Goal: Obtain resource: Download file/media

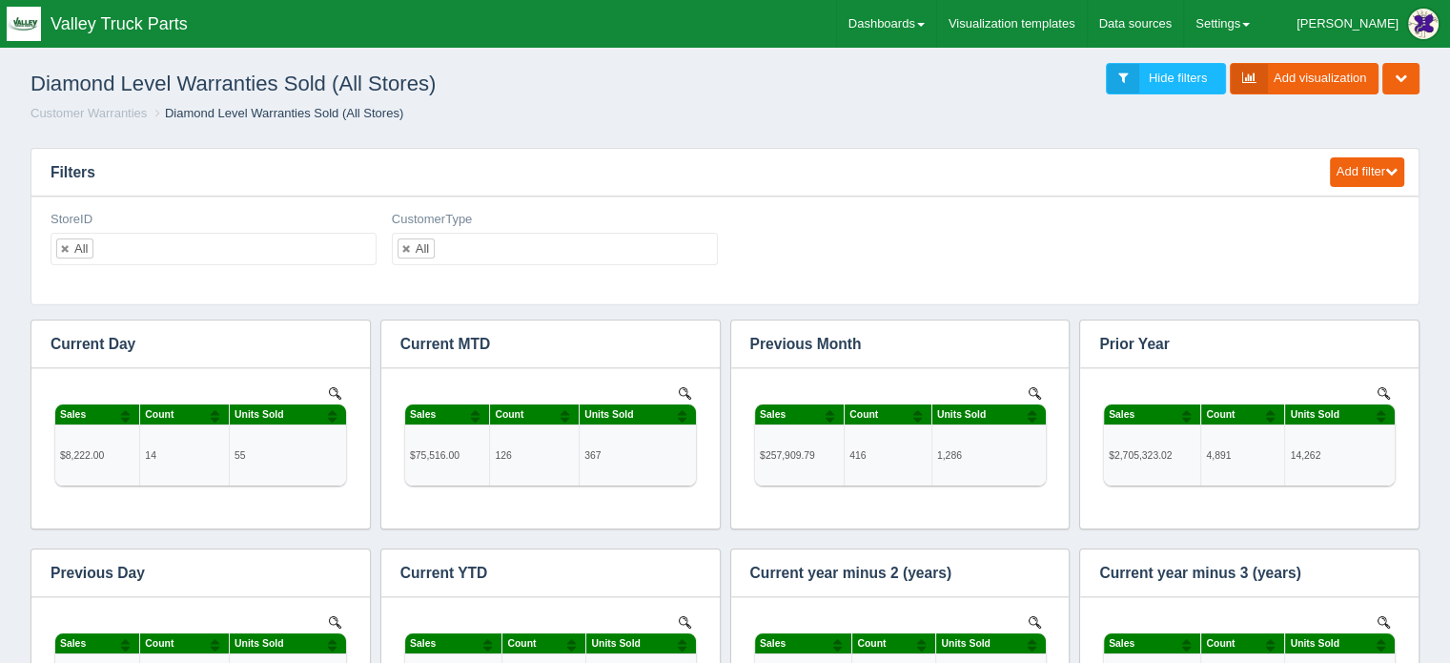
click at [981, 224] on div "Edit filter Delete filter StoreID All No matches found All None 1 2 3 4 5 7 20 …" at bounding box center [725, 246] width 1364 height 70
click at [936, 17] on link "Dashboards" at bounding box center [886, 24] width 99 height 48
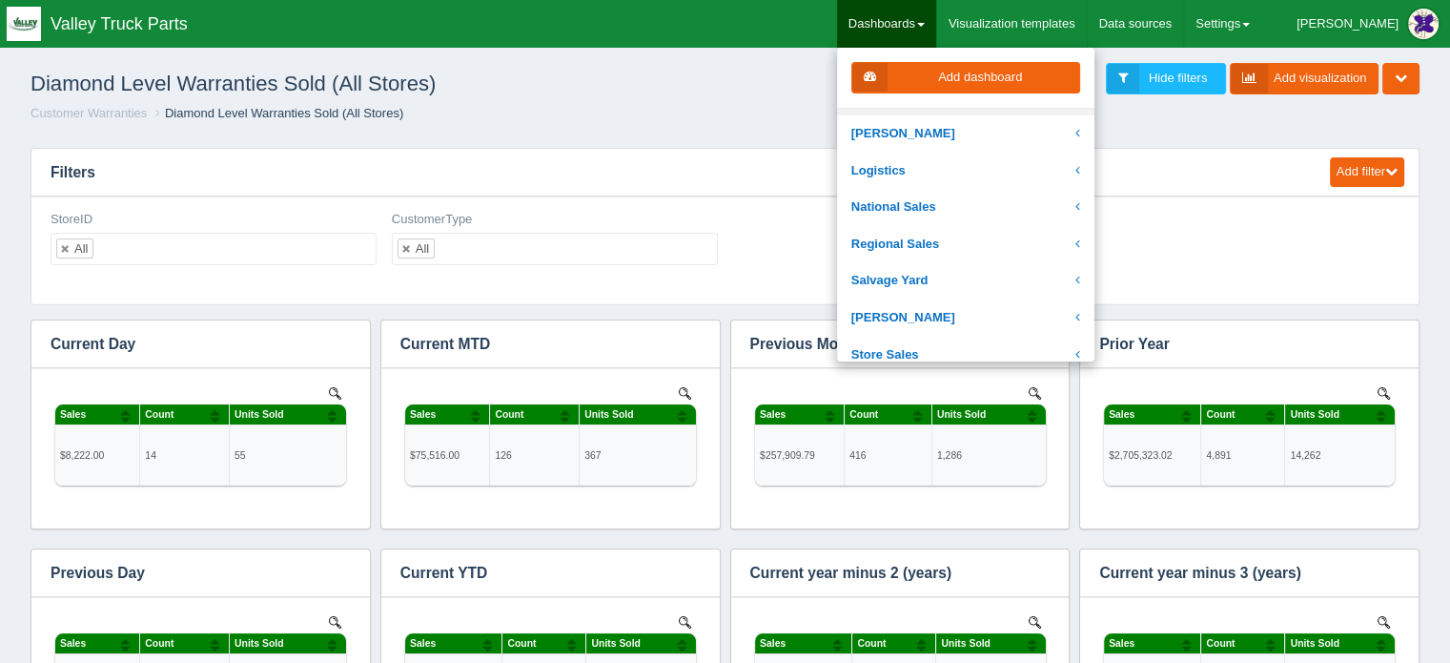
scroll to position [381, 0]
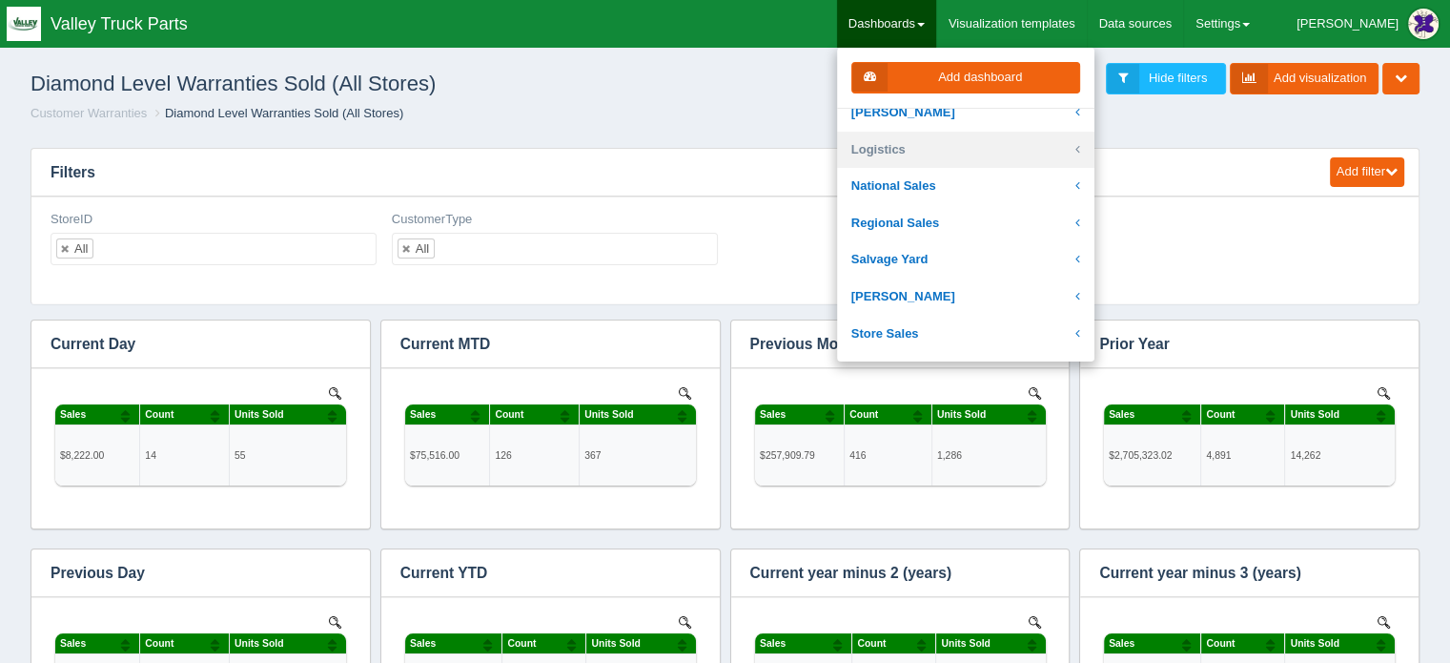
click at [933, 145] on link "Logistics" at bounding box center [965, 150] width 257 height 37
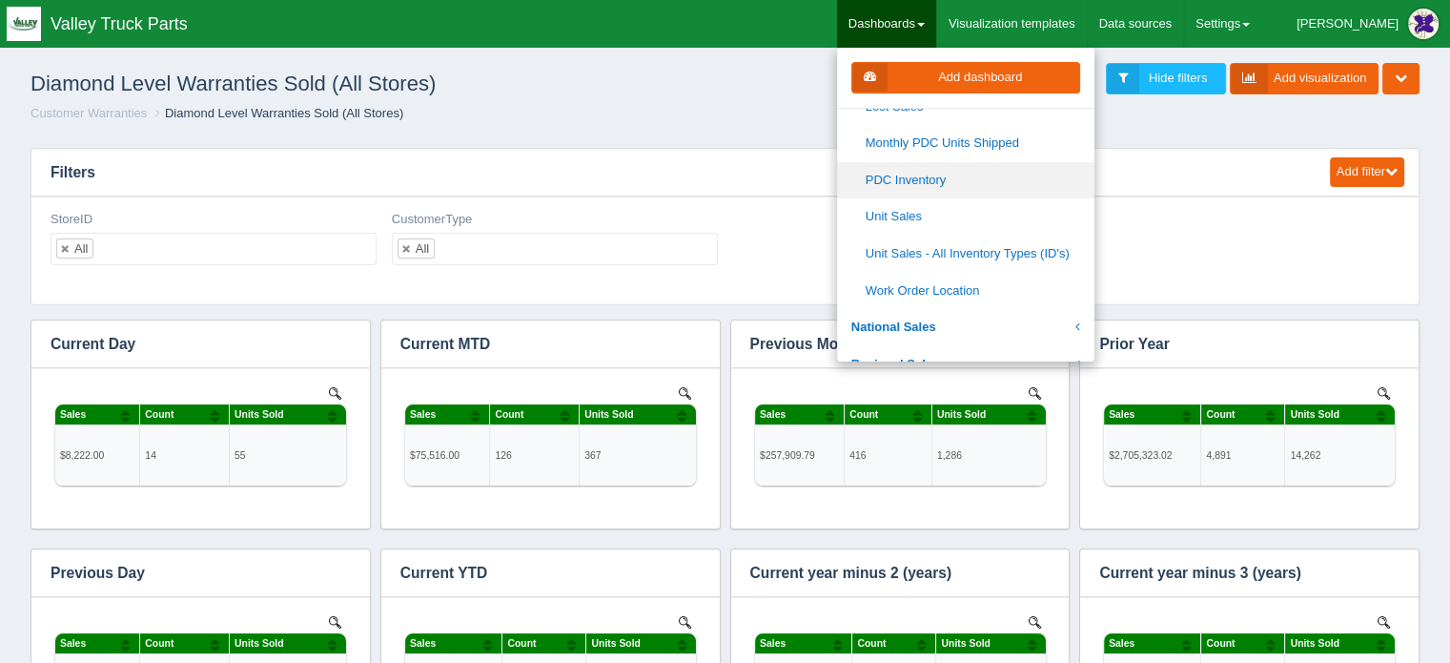
scroll to position [667, 0]
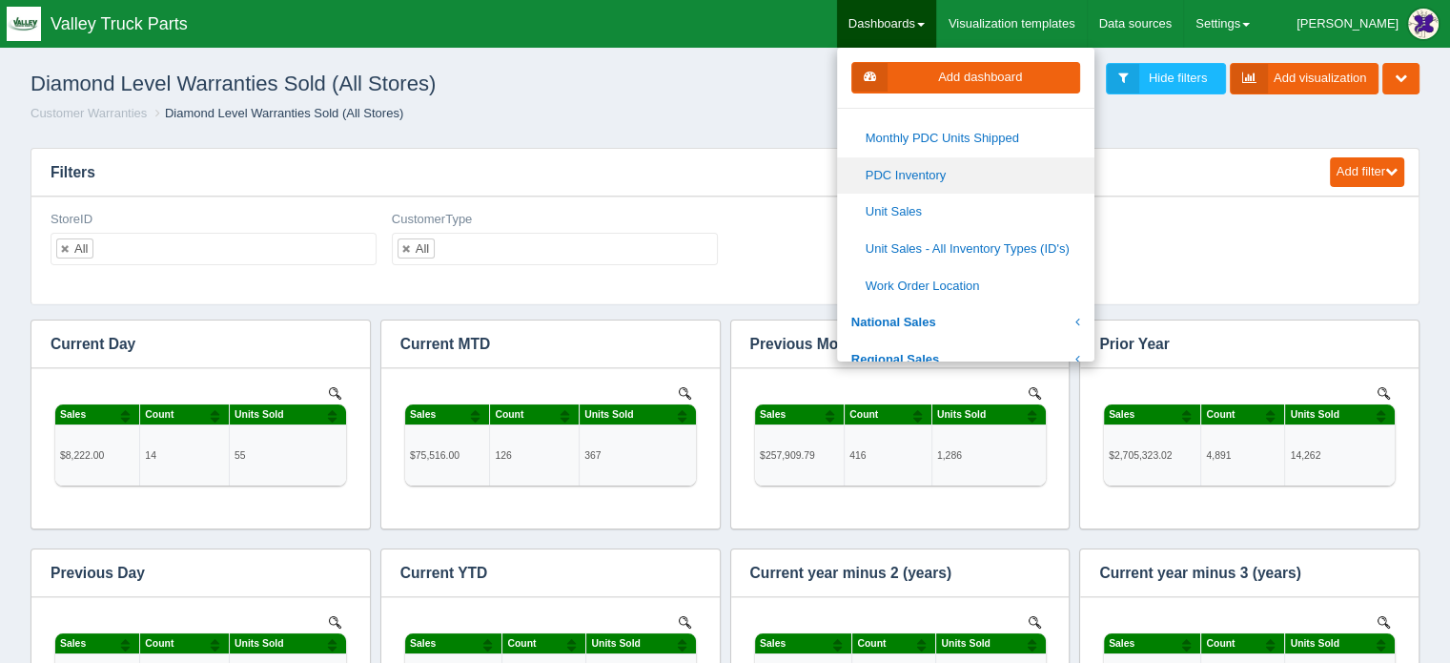
click at [980, 175] on link "PDC Inventory" at bounding box center [965, 175] width 257 height 37
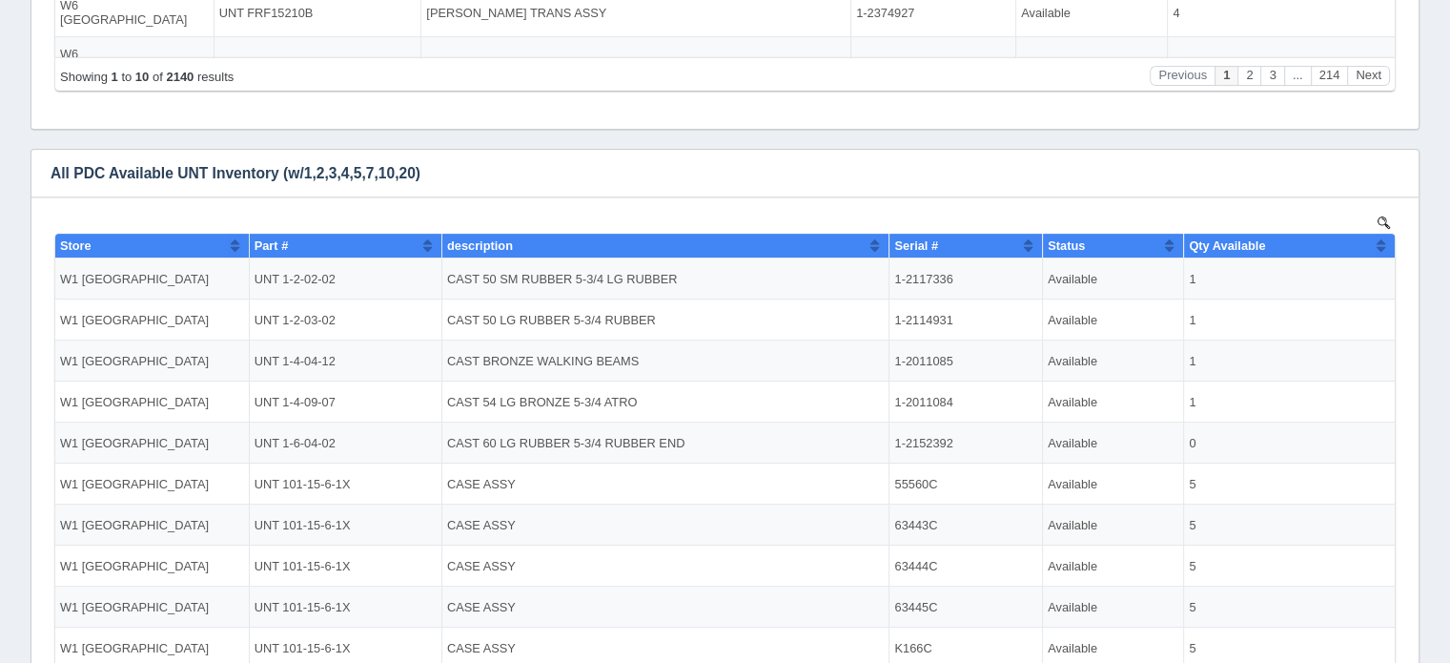
scroll to position [612, 0]
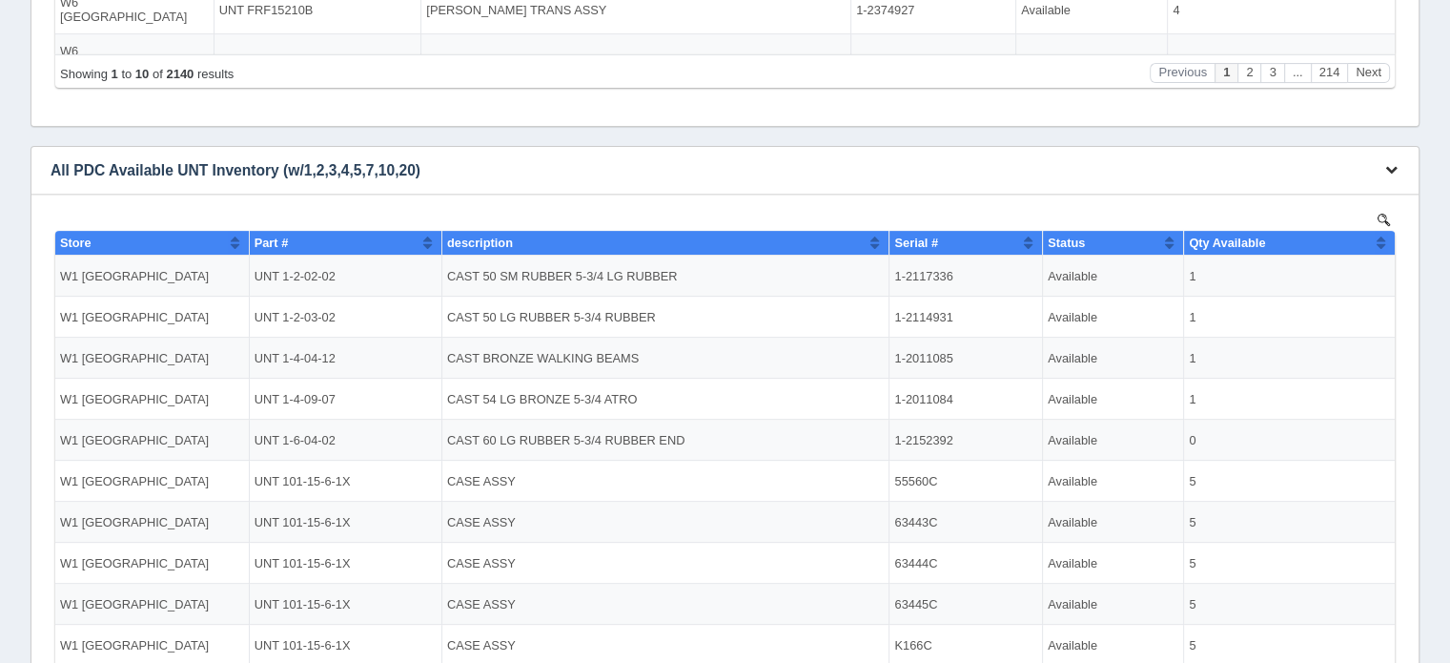
click at [1388, 167] on icon "button" at bounding box center [1391, 169] width 12 height 12
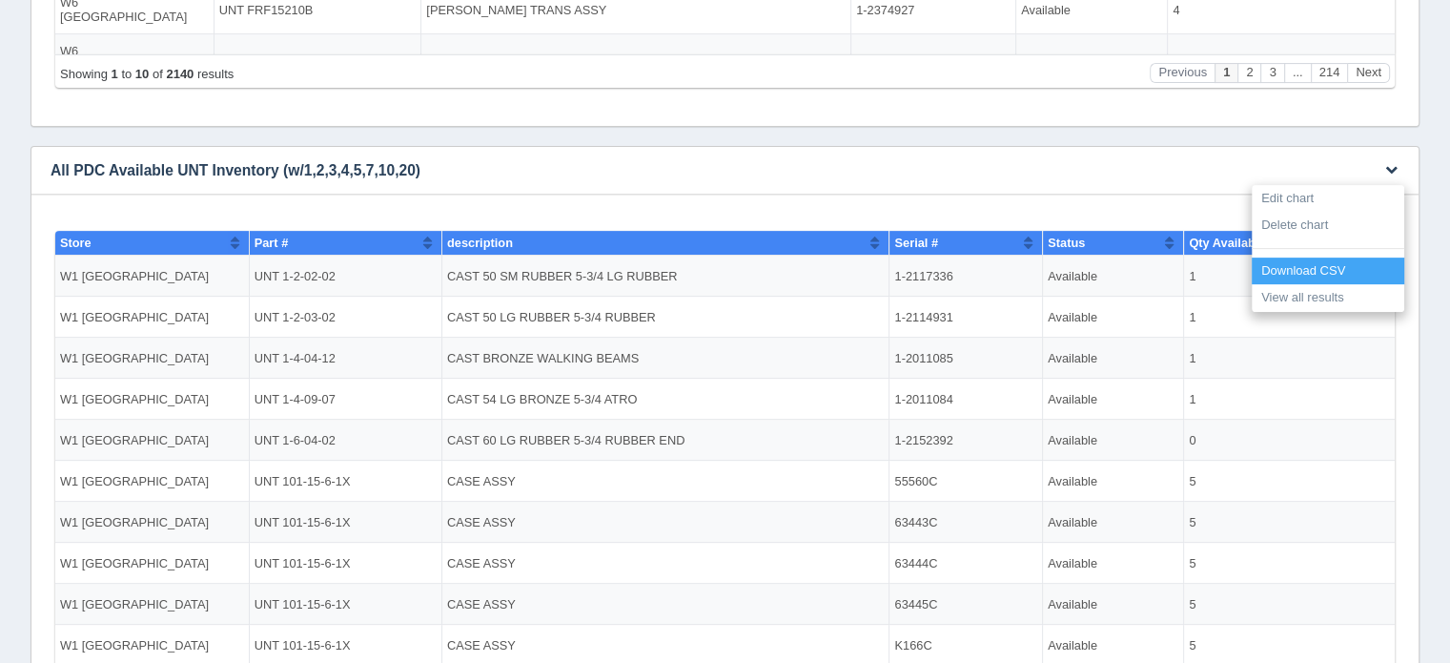
click at [1306, 266] on link "Download CSV" at bounding box center [1328, 271] width 153 height 28
